Goal: Communication & Community: Share content

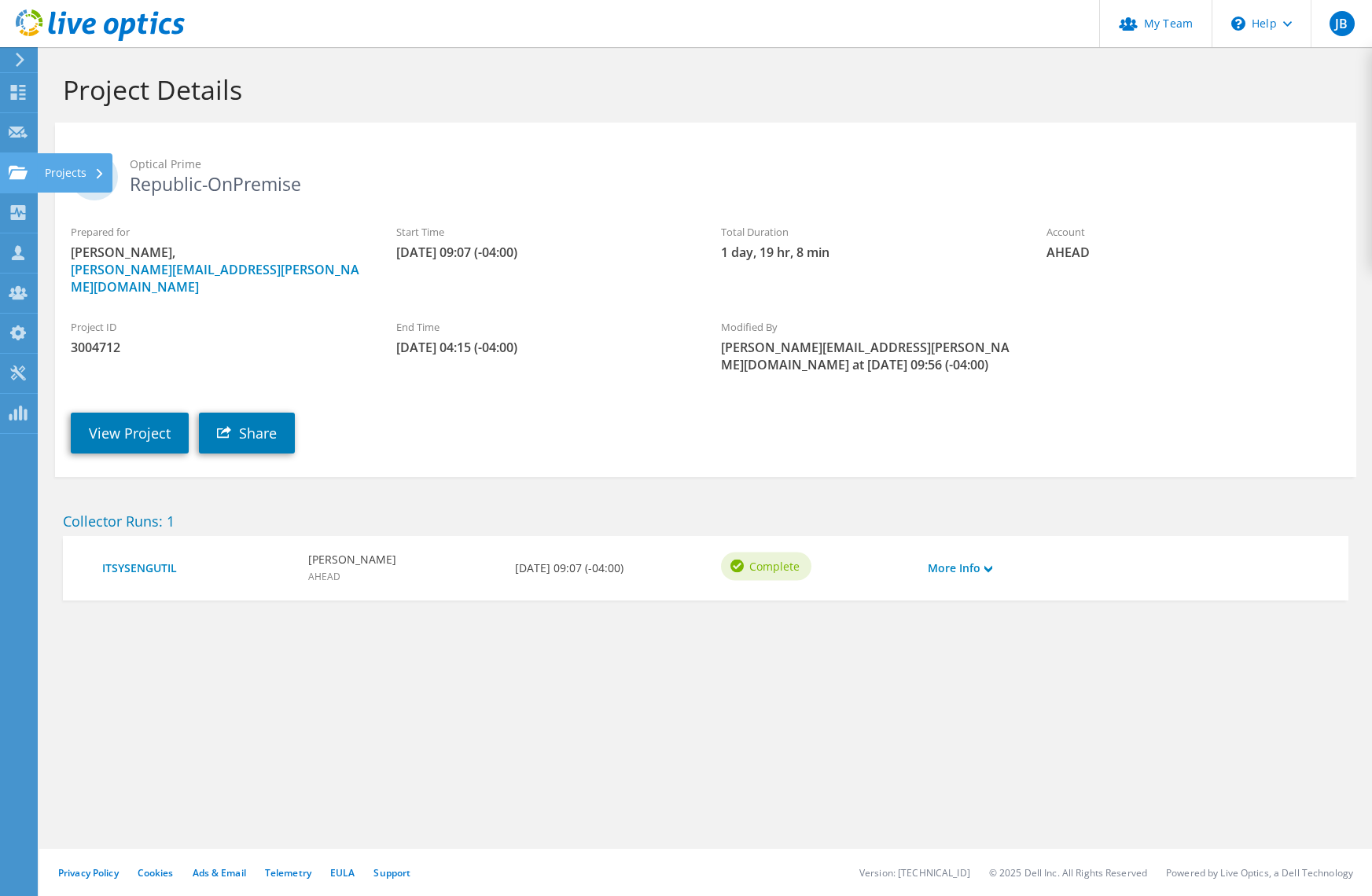
click at [15, 178] on icon at bounding box center [18, 173] width 19 height 15
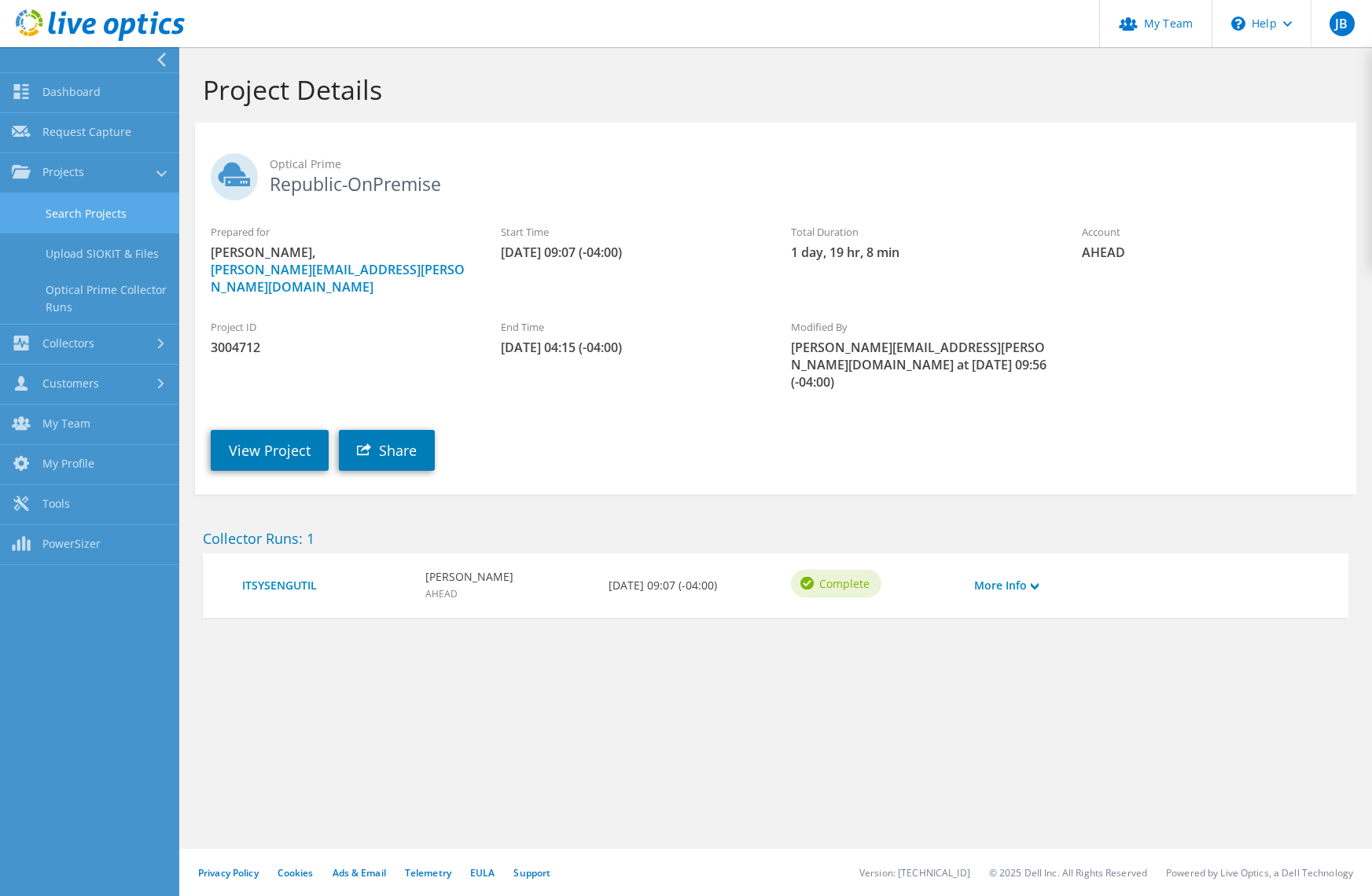
click at [75, 219] on link "Search Projects" at bounding box center [90, 213] width 179 height 40
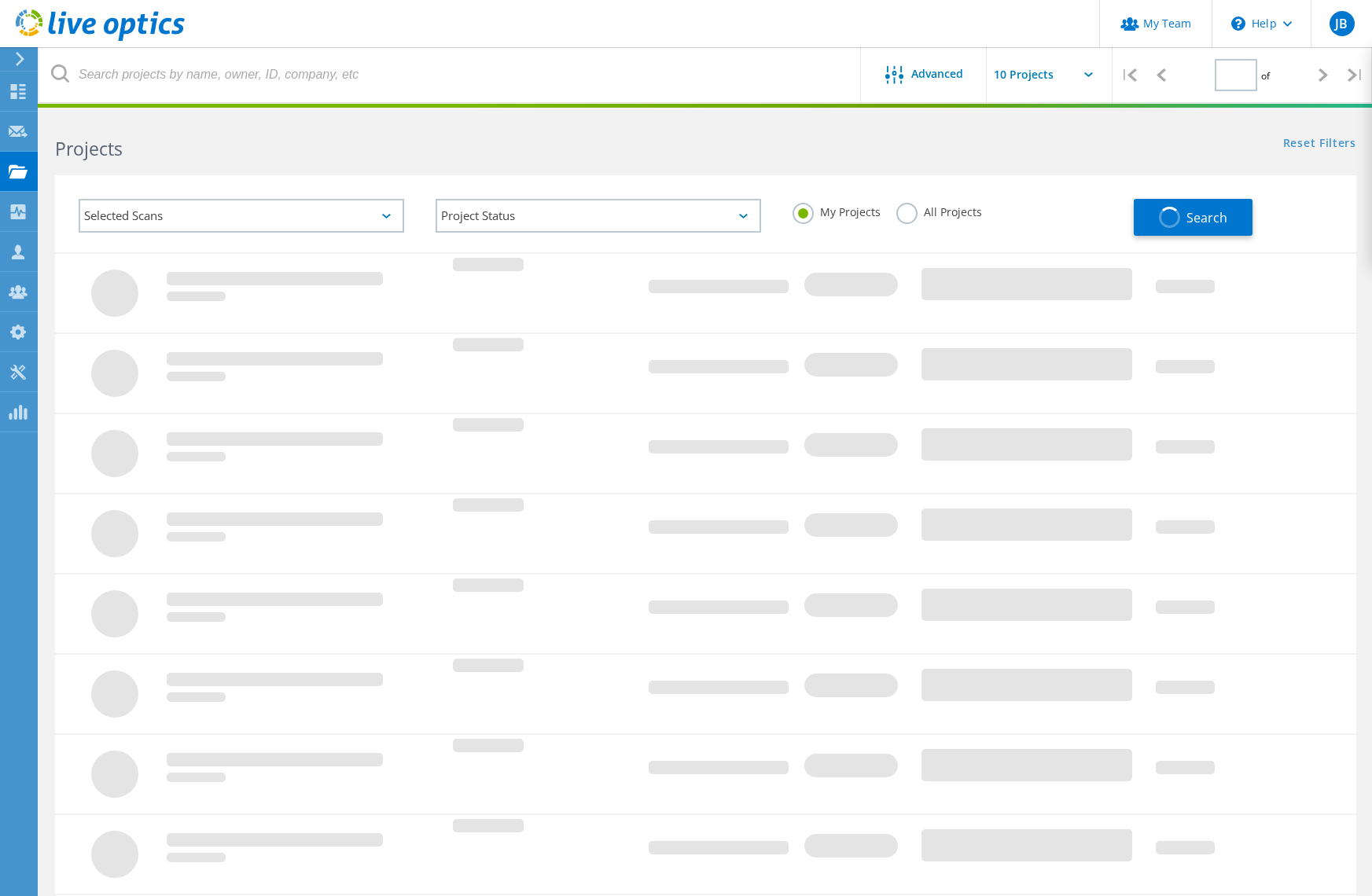
type input "1"
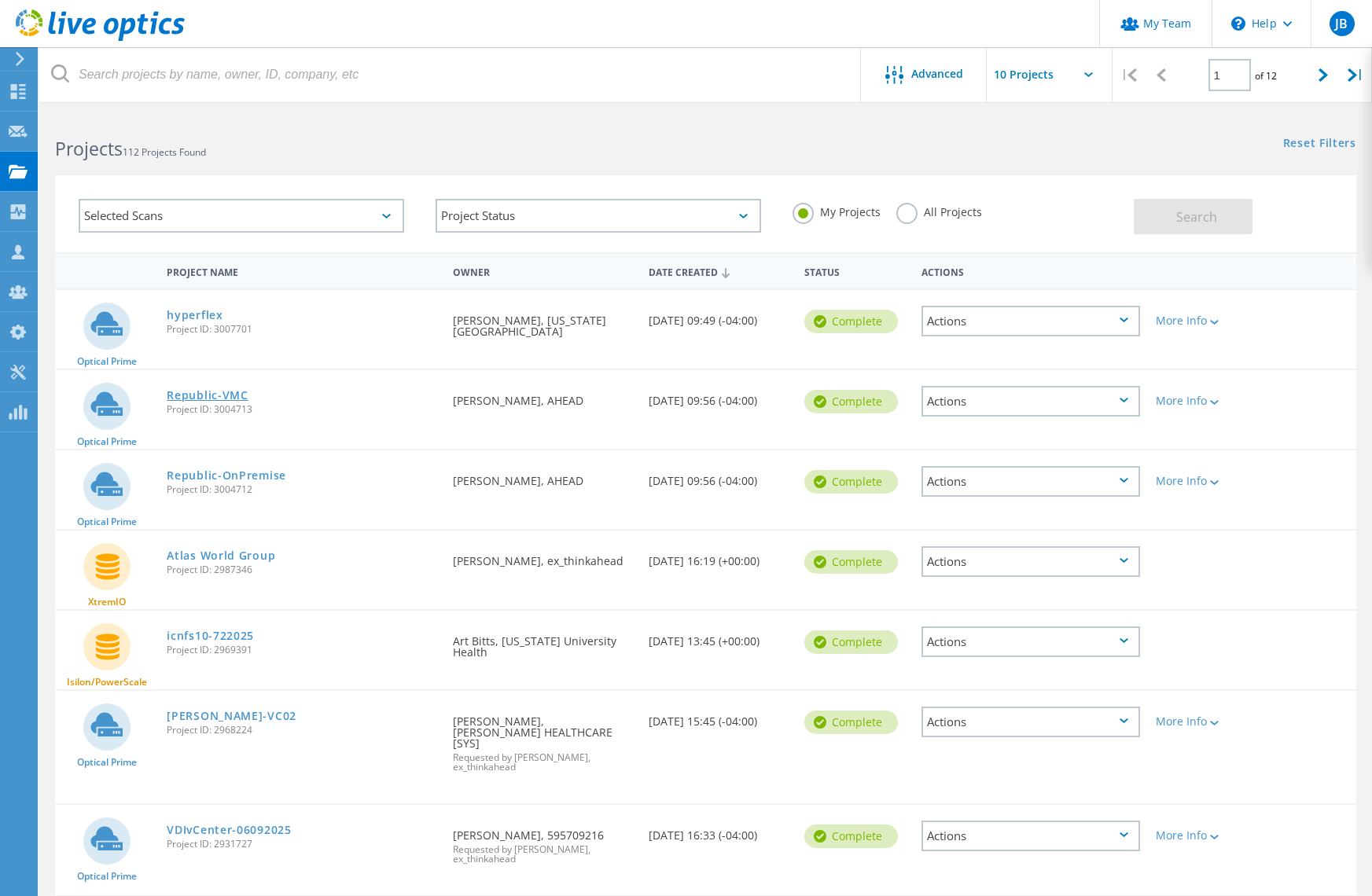
click at [206, 395] on link "Republic-VMC" at bounding box center [207, 395] width 81 height 11
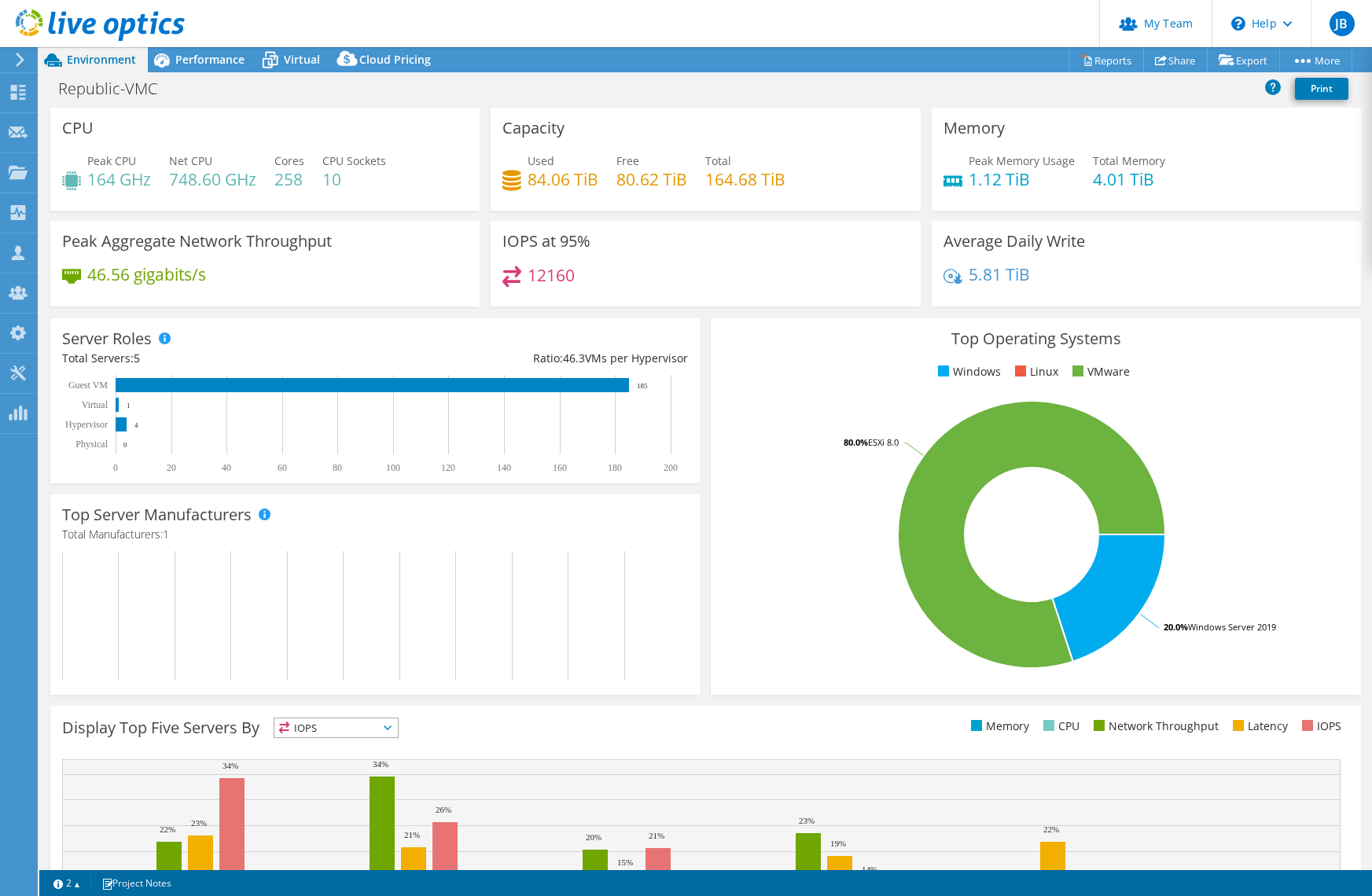
select select "USD"
click at [1167, 62] on link "Share" at bounding box center [1175, 60] width 64 height 25
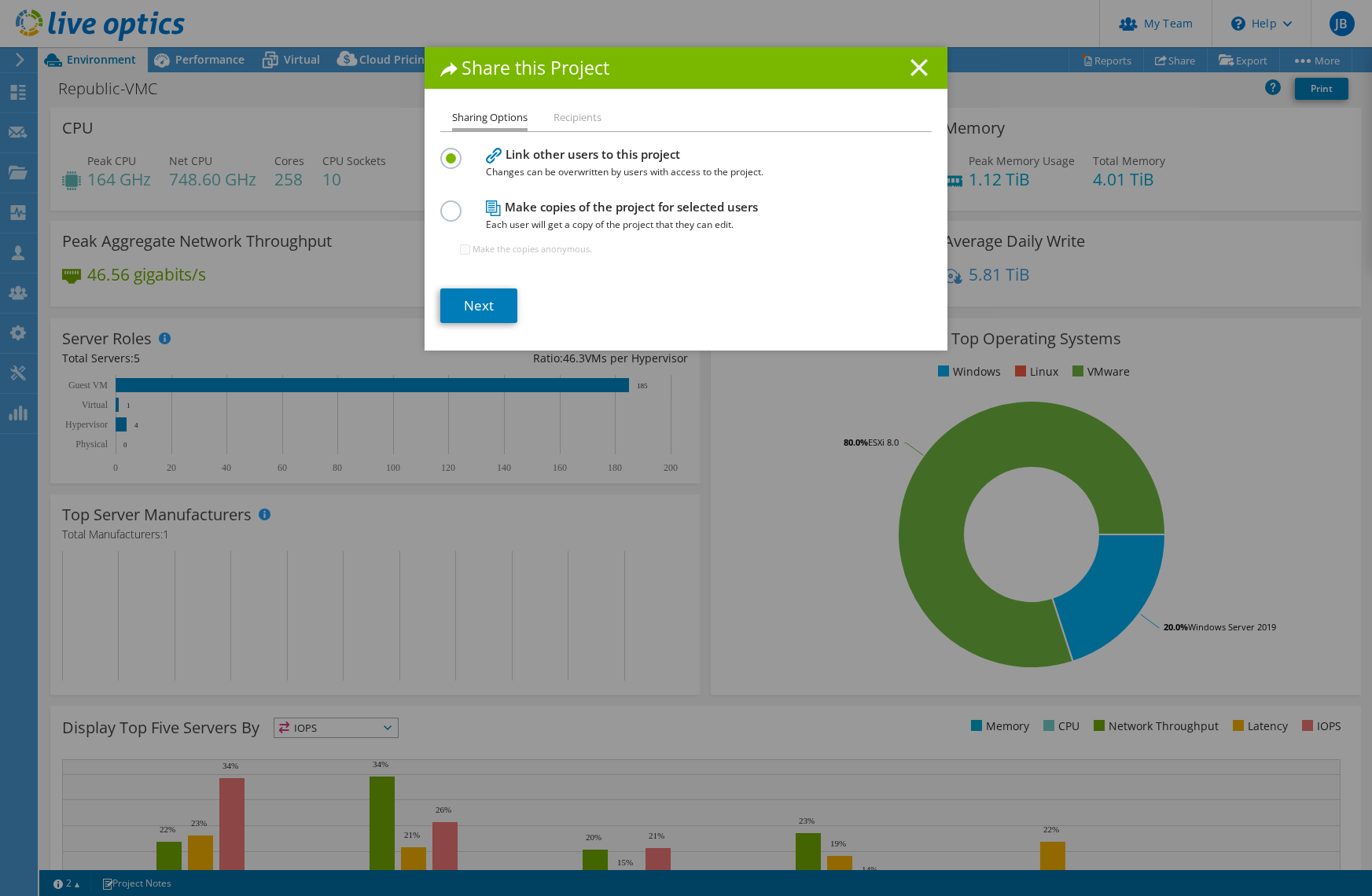
click at [912, 72] on line at bounding box center [918, 67] width 16 height 16
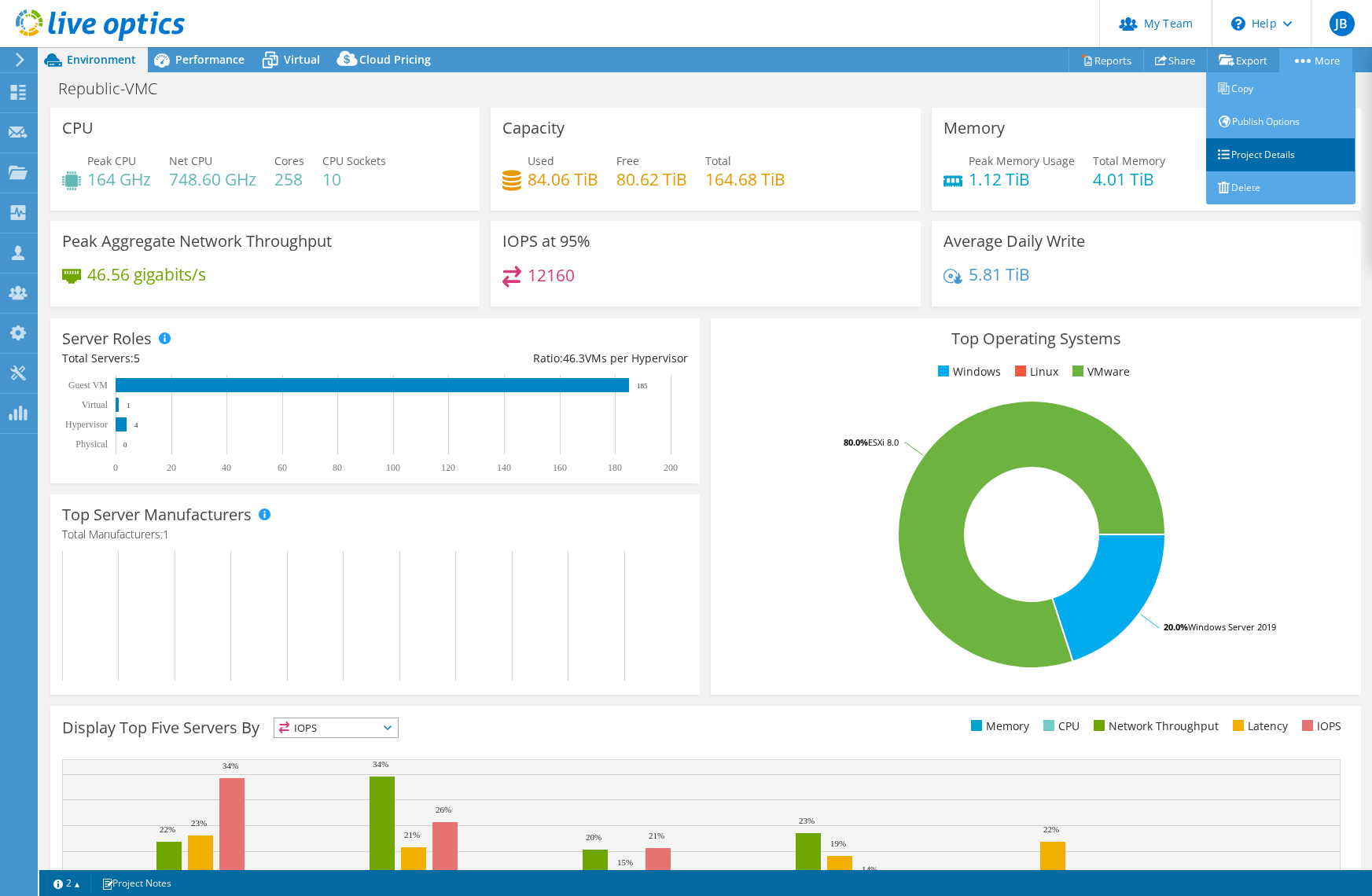
click at [1234, 159] on link "Project Details" at bounding box center [1281, 155] width 150 height 33
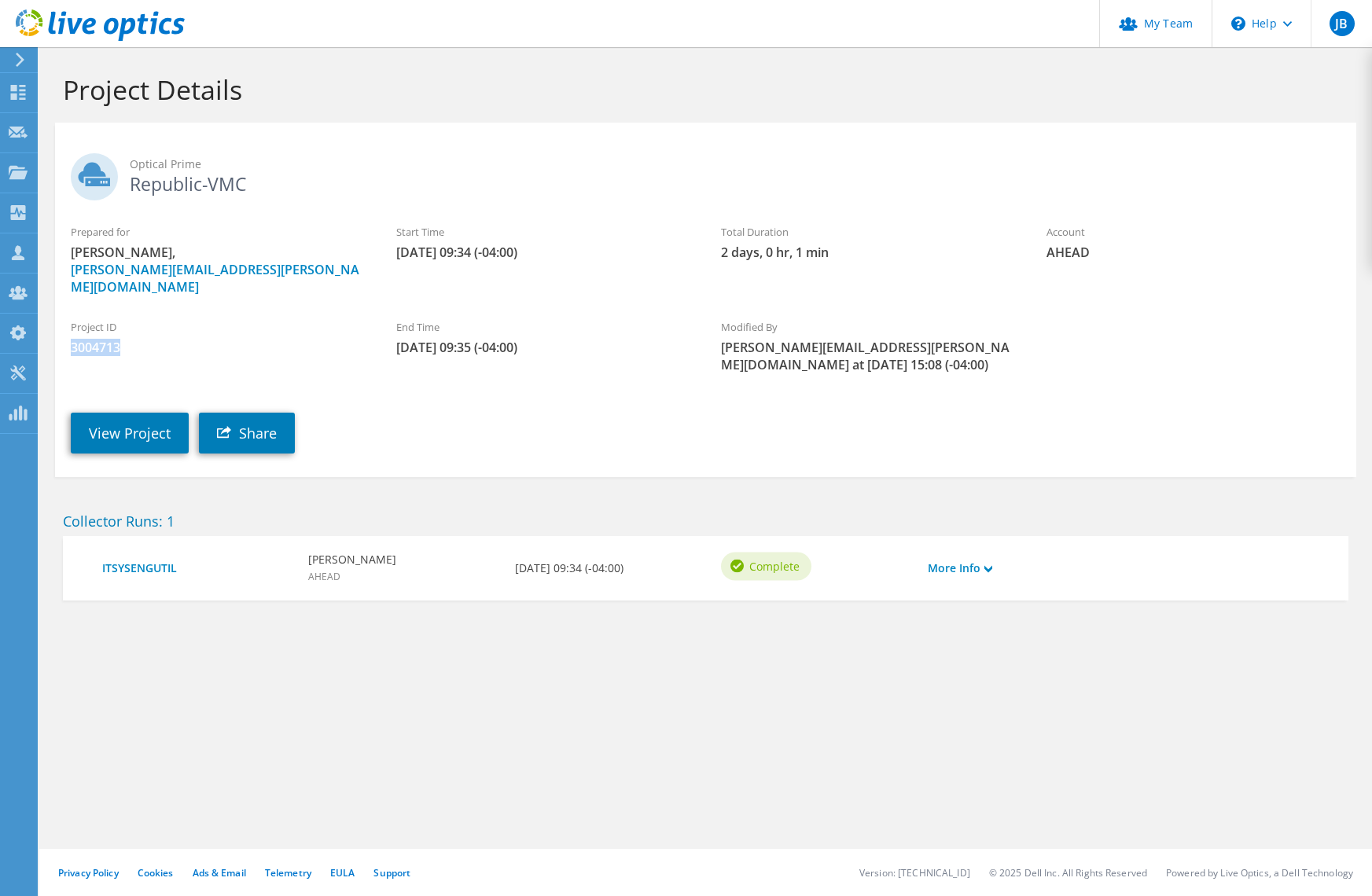
drag, startPoint x: 119, startPoint y: 331, endPoint x: 71, endPoint y: 333, distance: 48.0
click at [71, 339] on span "3004713" at bounding box center [218, 347] width 294 height 17
copy span "3004713"
click at [265, 420] on link "Share" at bounding box center [247, 433] width 96 height 41
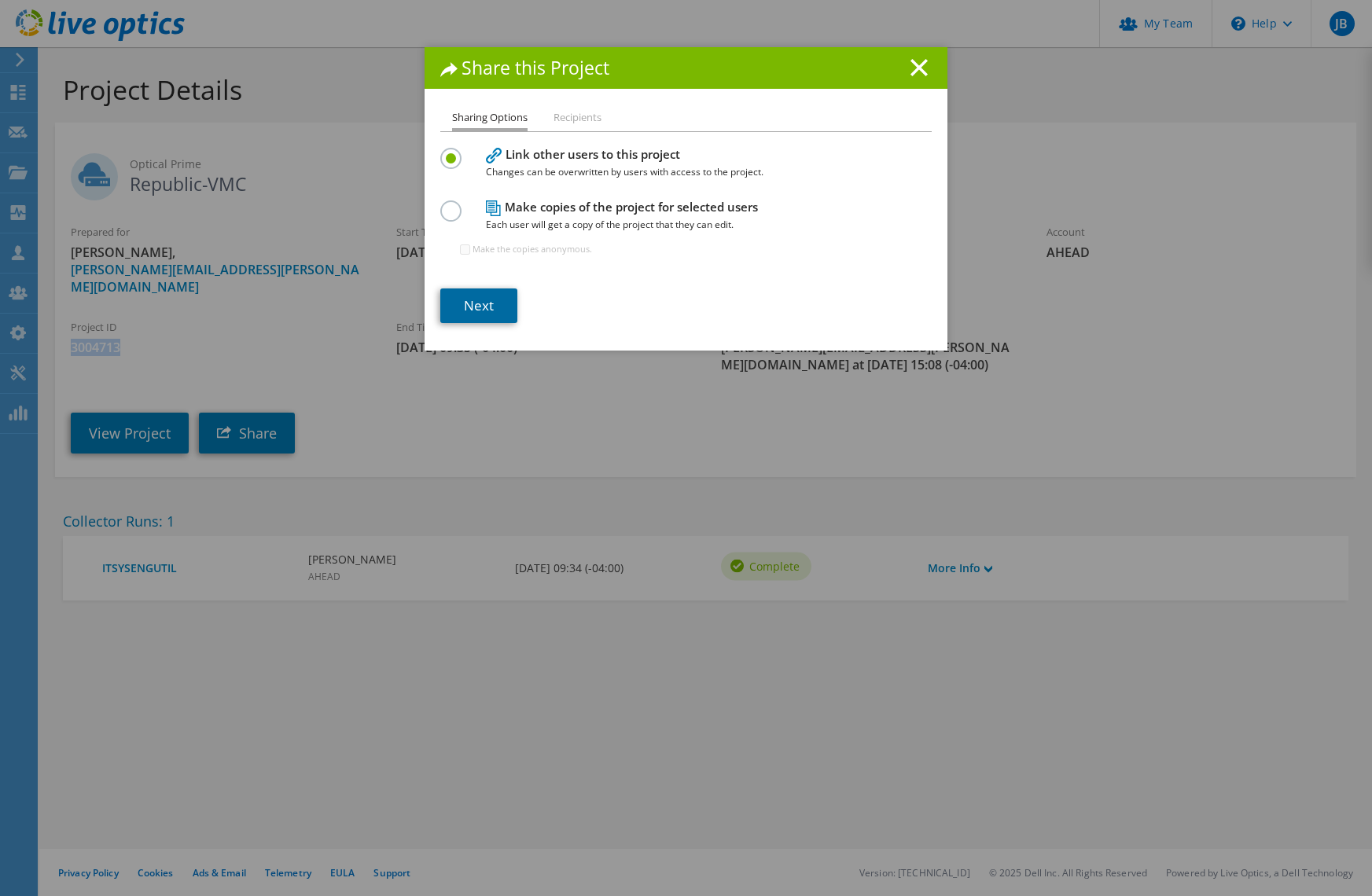
click at [473, 314] on link "Next" at bounding box center [479, 306] width 77 height 35
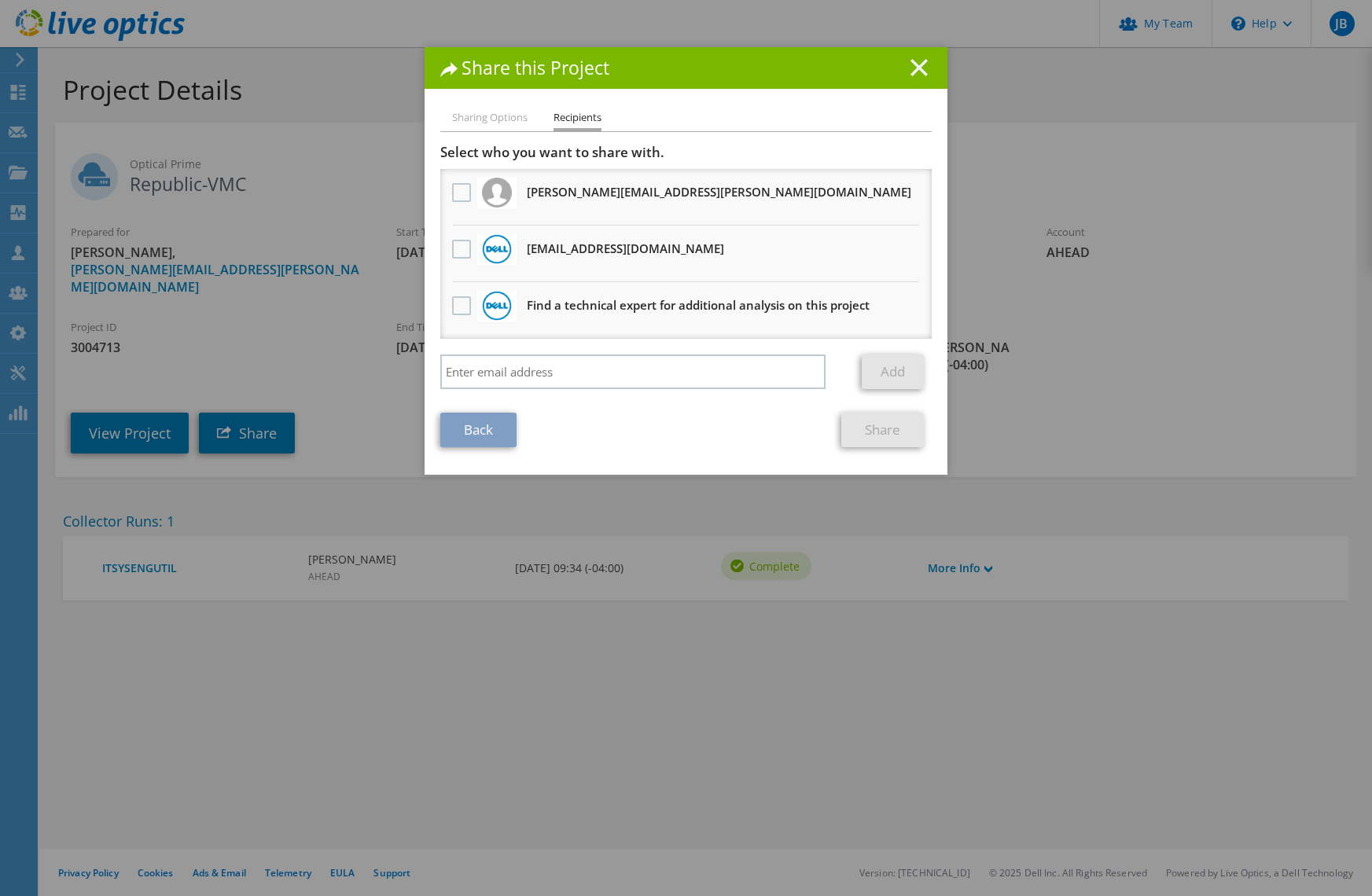
click at [926, 62] on line at bounding box center [918, 67] width 16 height 16
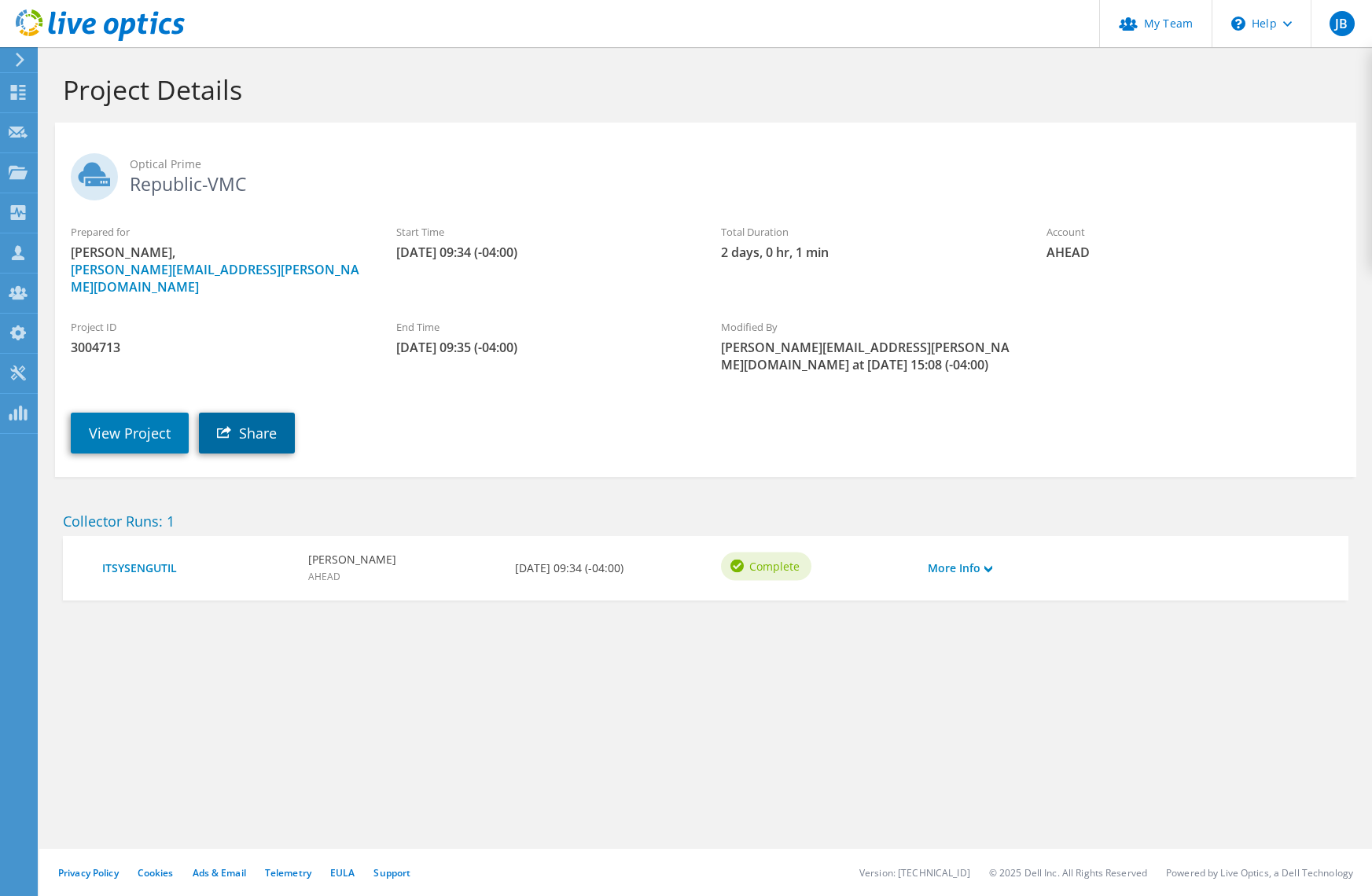
click at [227, 422] on link "Share" at bounding box center [247, 433] width 96 height 41
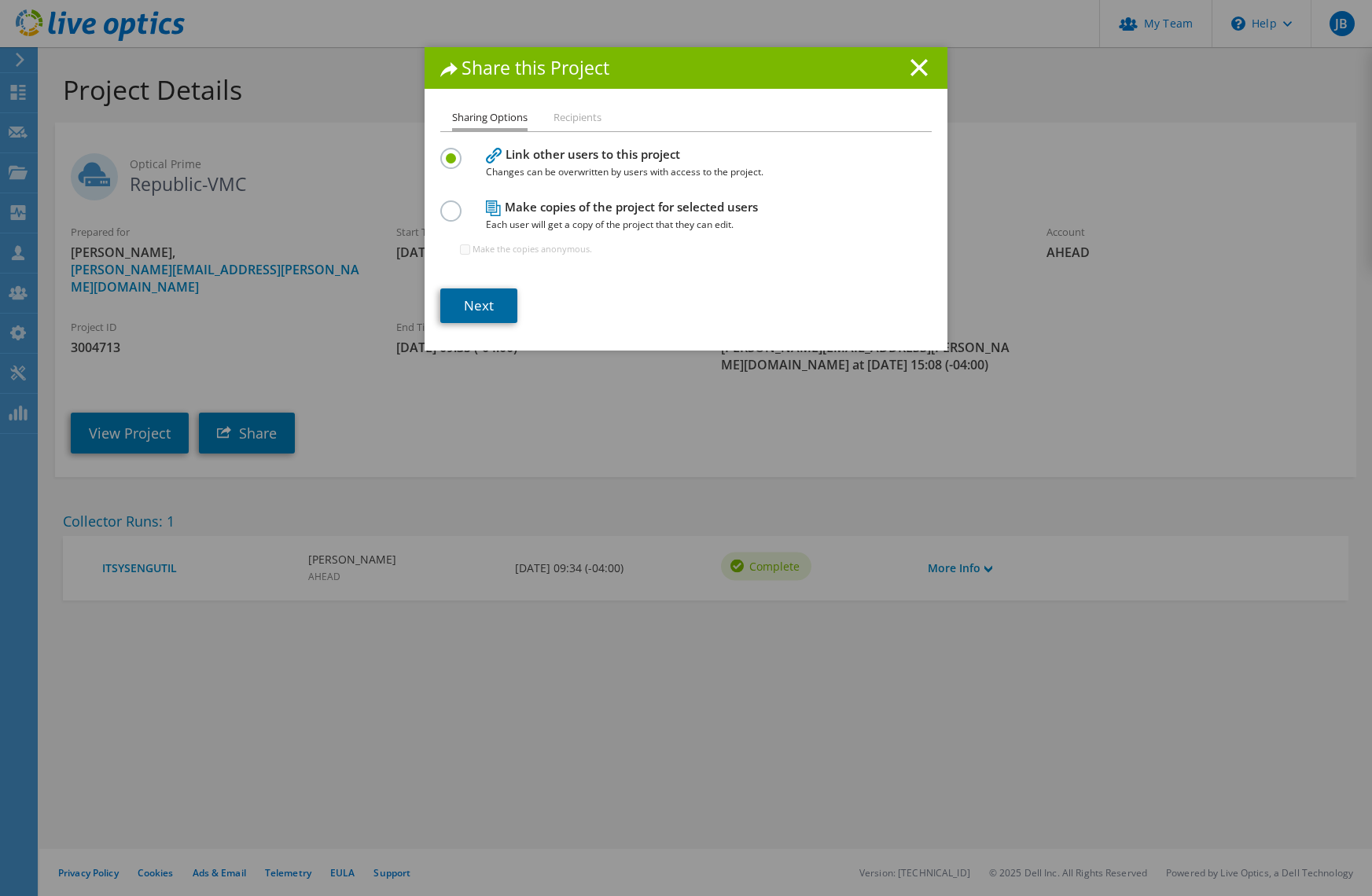
click at [468, 302] on link "Next" at bounding box center [479, 306] width 77 height 35
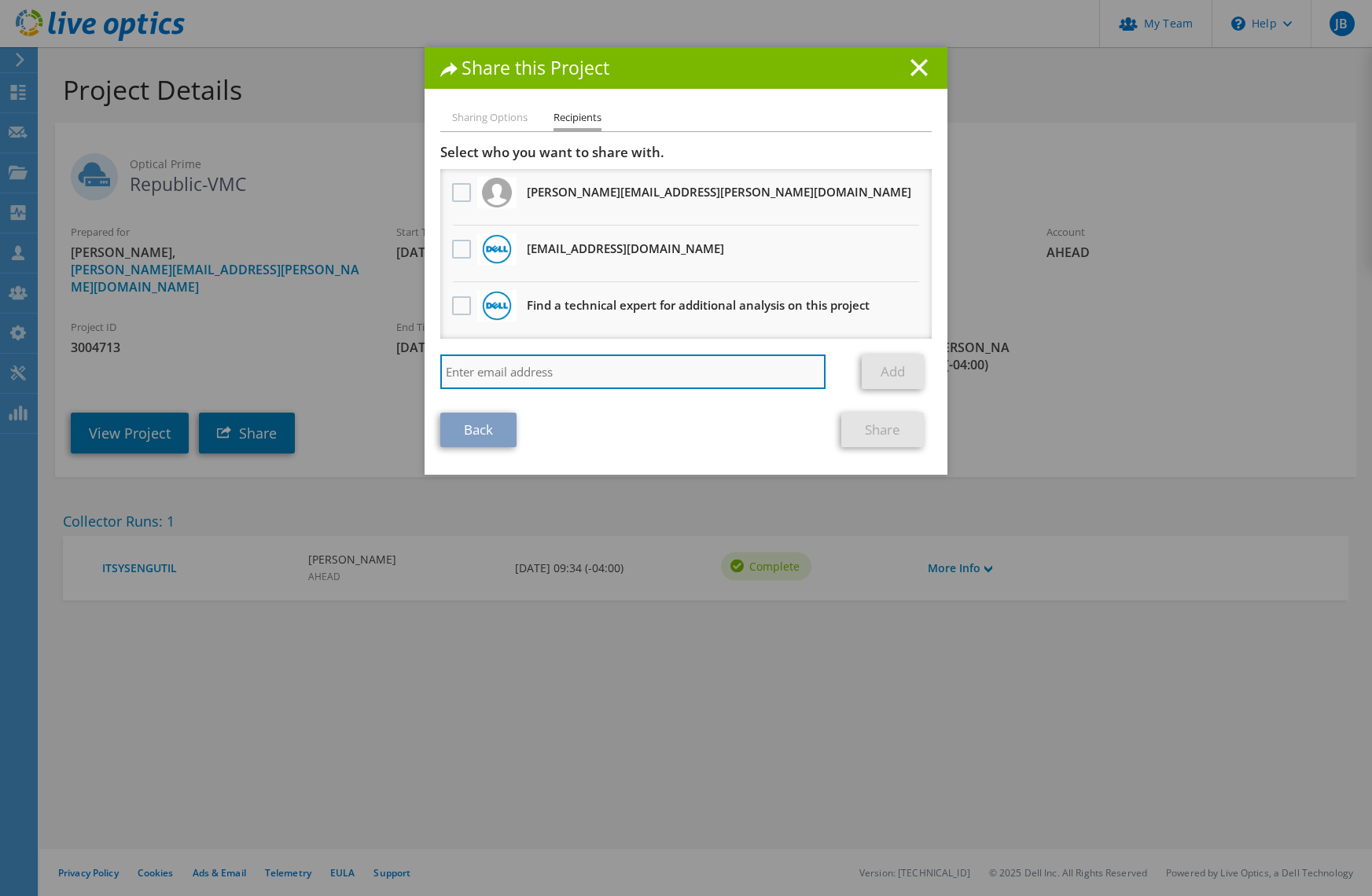
click at [522, 376] on input "search" at bounding box center [633, 372] width 386 height 35
paste input "[EMAIL_ADDRESS][DOMAIN_NAME]"
type input "[EMAIL_ADDRESS][DOMAIN_NAME]"
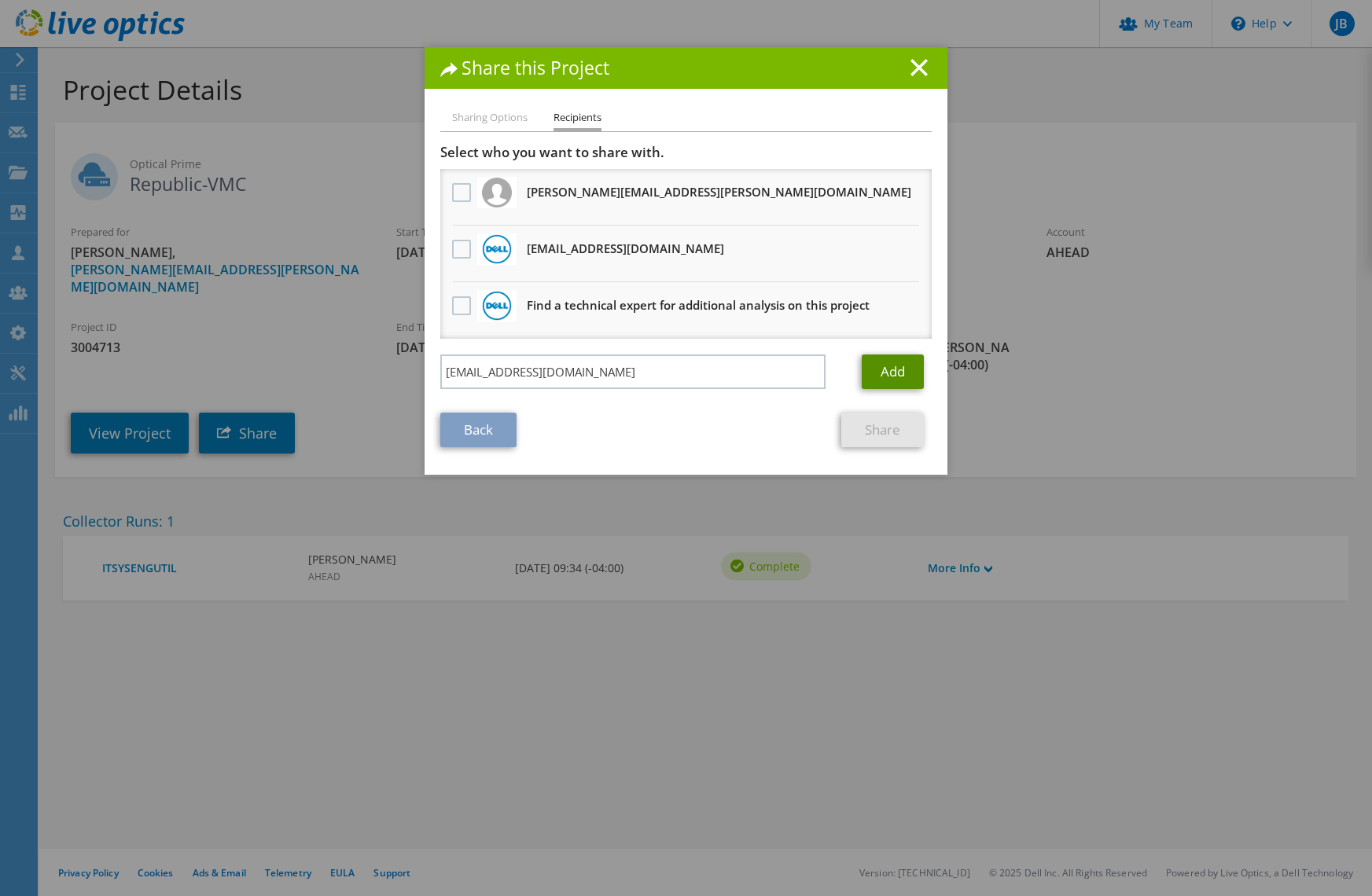
click at [902, 379] on link "Add" at bounding box center [893, 372] width 62 height 35
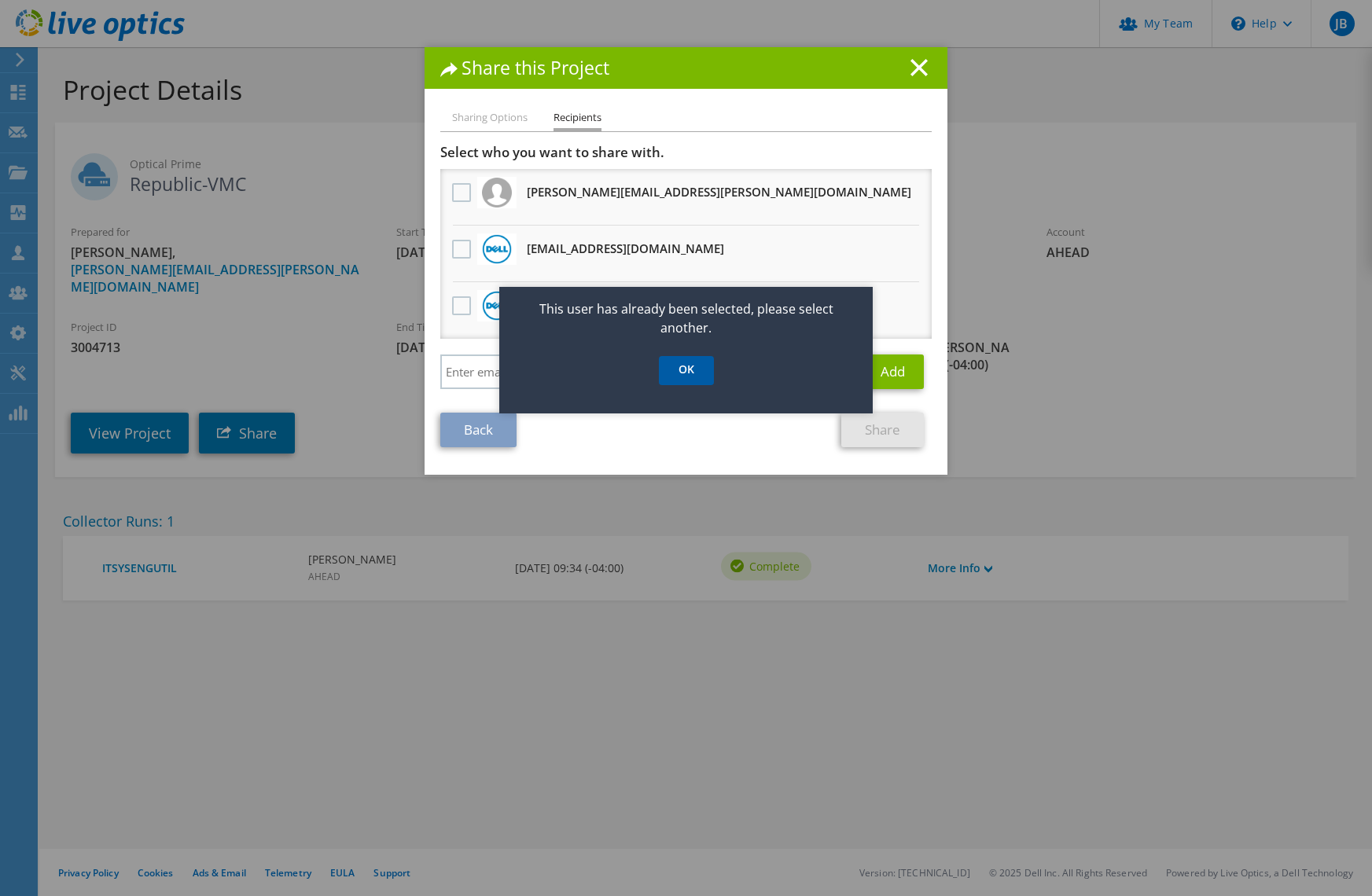
click at [689, 373] on link "OK" at bounding box center [686, 370] width 55 height 29
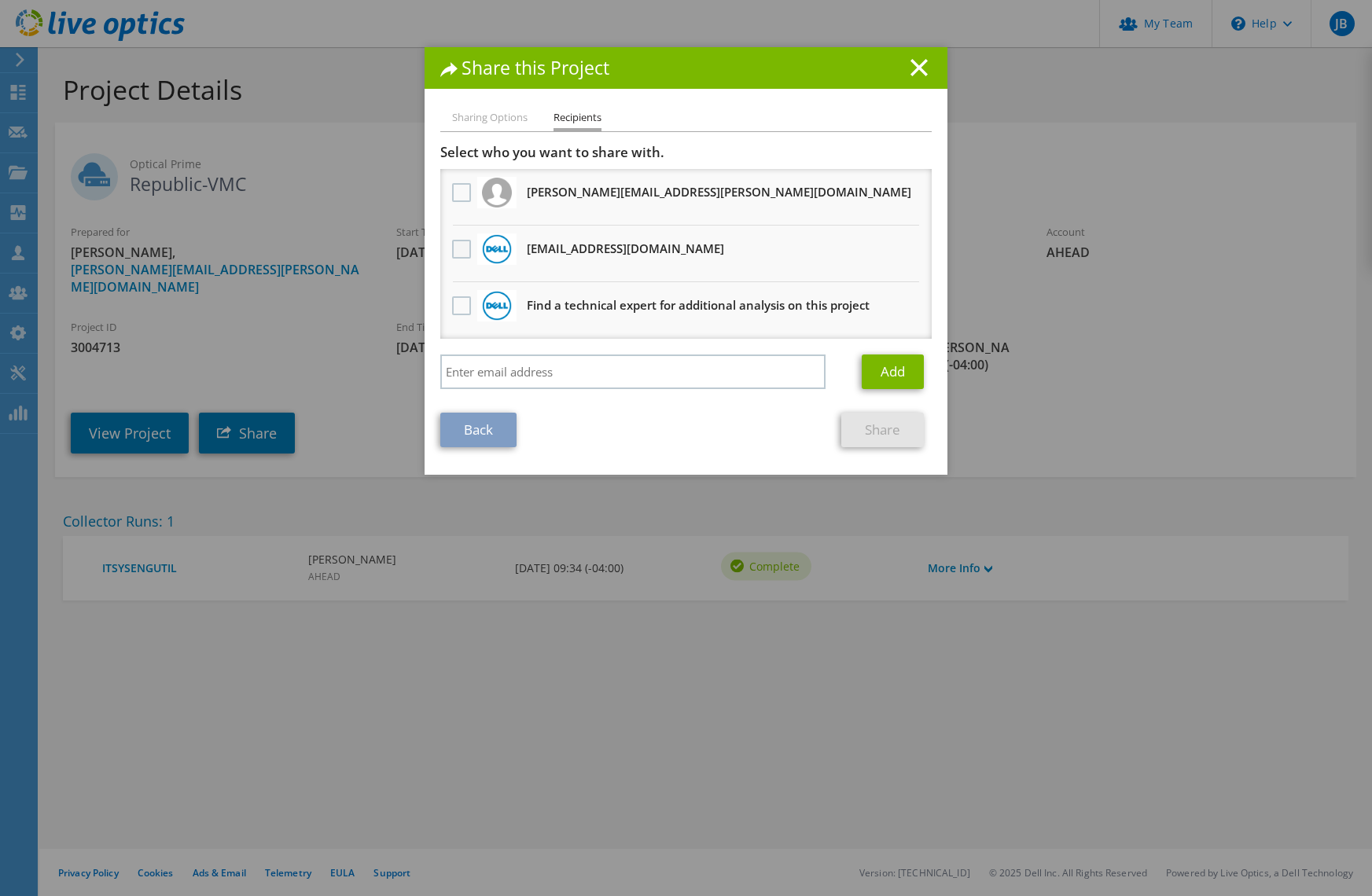
click at [459, 242] on label at bounding box center [464, 249] width 23 height 19
click at [0, 0] on input "checkbox" at bounding box center [0, 0] width 0 height 0
click at [870, 422] on link "Share" at bounding box center [882, 430] width 82 height 35
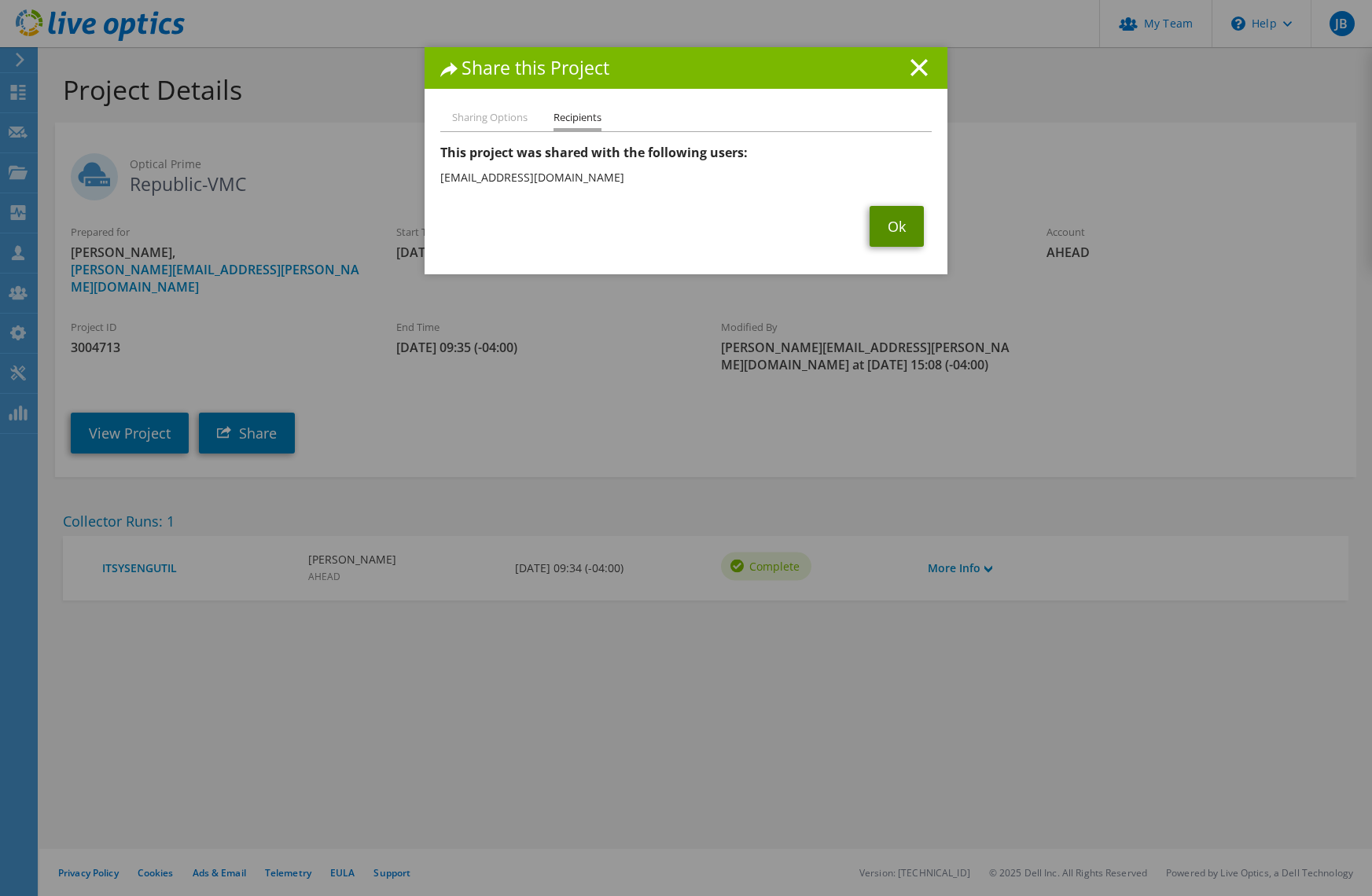
click at [896, 233] on link "Ok" at bounding box center [897, 227] width 54 height 41
